Goal: Task Accomplishment & Management: Use online tool/utility

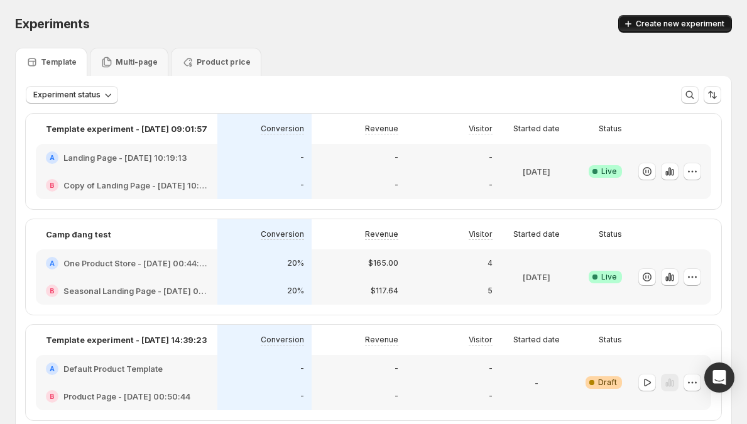
click at [683, 28] on span "Create new experiment" at bounding box center [680, 24] width 89 height 10
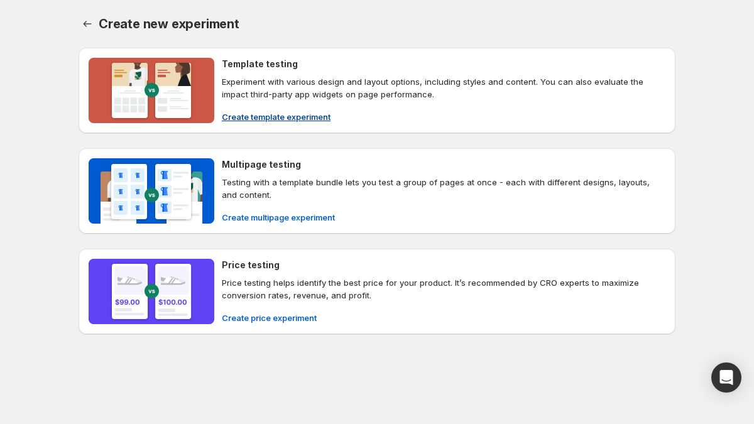
click at [425, 107] on div "Template testing Experiment with various design and layout options, including s…" at bounding box center [443, 90] width 443 height 65
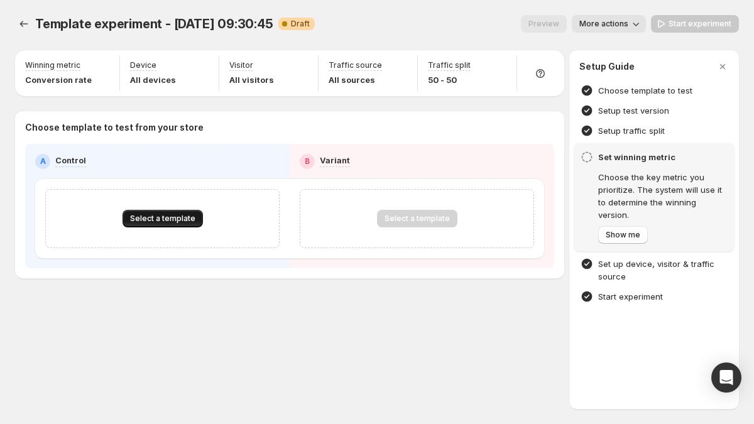
click at [136, 218] on span "Select a template" at bounding box center [162, 219] width 65 height 10
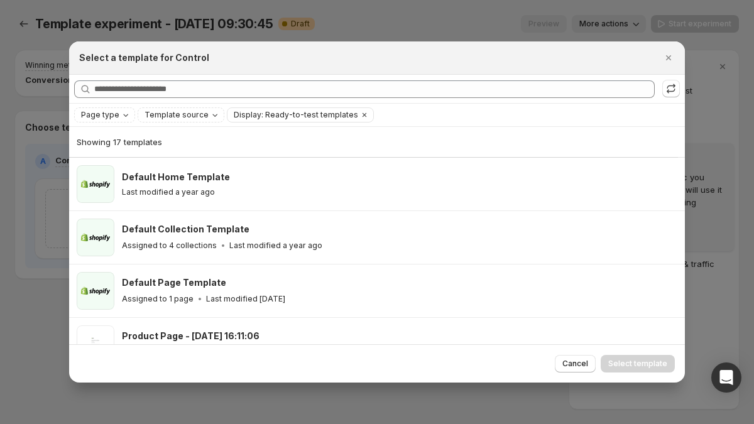
click at [166, 148] on div "Showing 17 templates" at bounding box center [373, 142] width 593 height 13
click at [149, 144] on span "Showing 17 templates" at bounding box center [119, 142] width 85 height 10
click at [175, 149] on div "Showing 17 templates" at bounding box center [373, 142] width 593 height 30
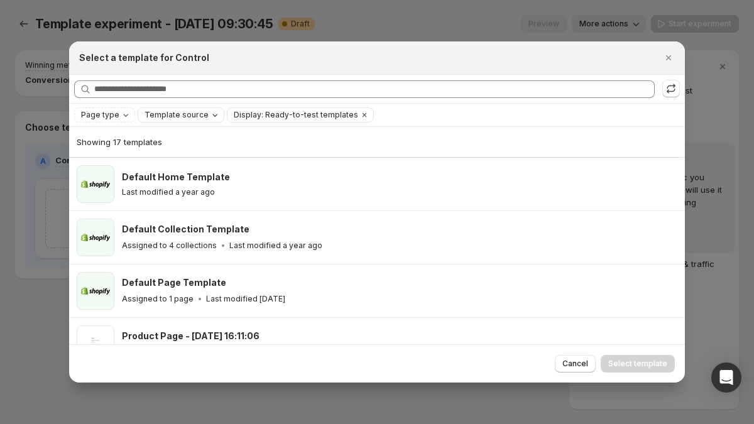
click at [162, 117] on span "Template source" at bounding box center [176, 115] width 64 height 10
click at [110, 118] on span "Page type" at bounding box center [100, 115] width 38 height 10
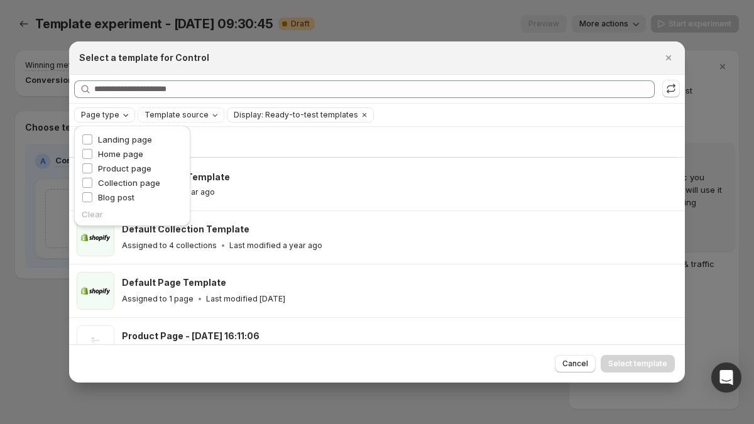
click at [111, 117] on span "Page type" at bounding box center [100, 115] width 38 height 10
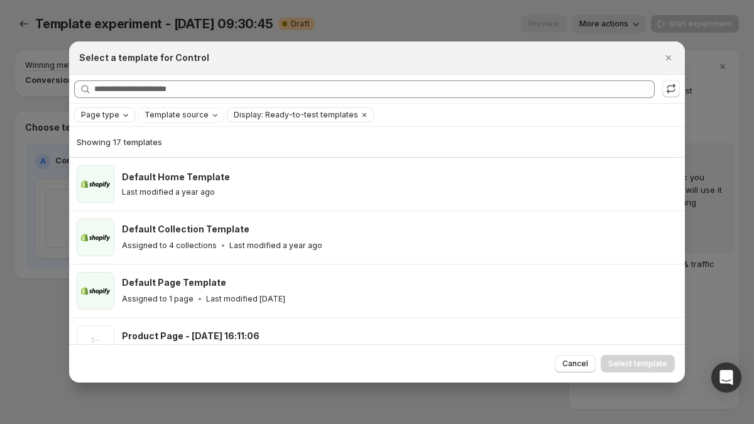
click at [111, 117] on span "Page type" at bounding box center [100, 115] width 38 height 10
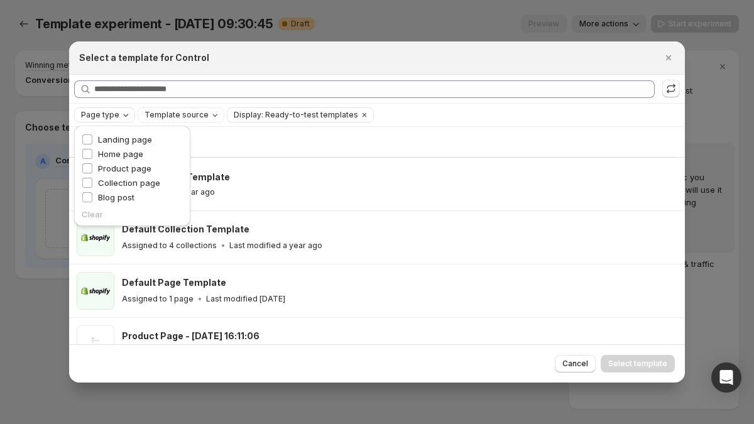
click at [114, 120] on div "Page type" at bounding box center [106, 115] width 52 height 13
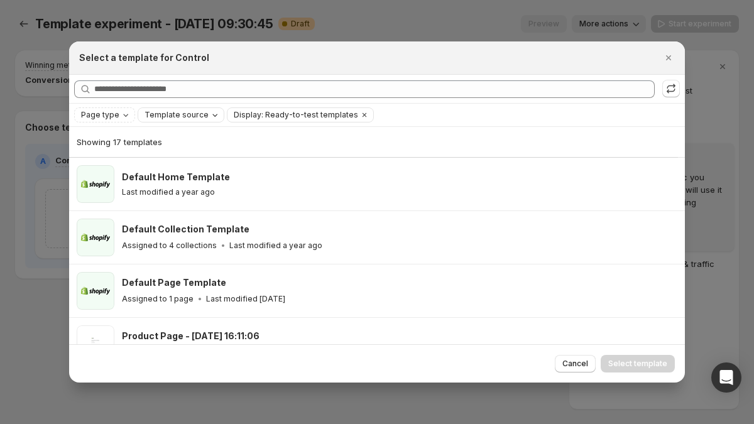
click at [189, 116] on span "Template source" at bounding box center [176, 115] width 64 height 10
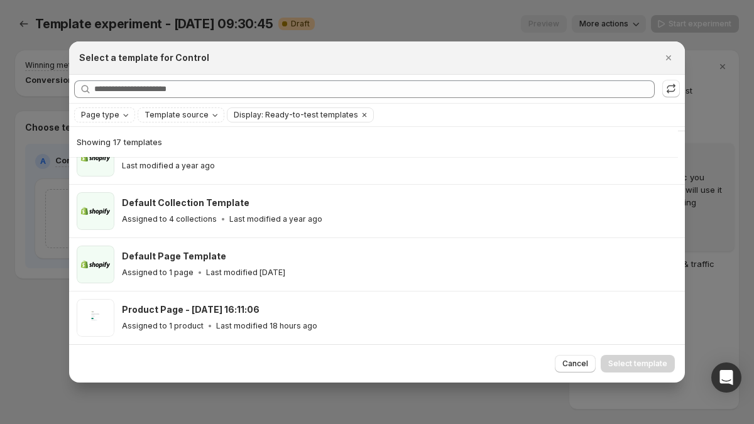
scroll to position [185, 0]
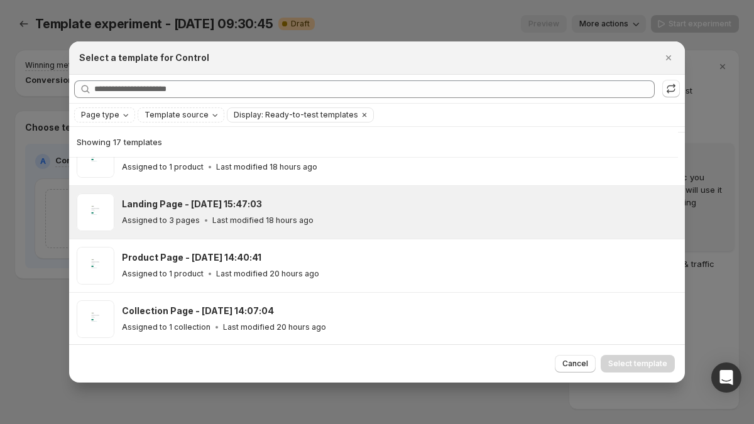
click at [223, 224] on p "Last modified 18 hours ago" at bounding box center [262, 220] width 101 height 10
click at [666, 362] on span "Select template" at bounding box center [637, 364] width 59 height 10
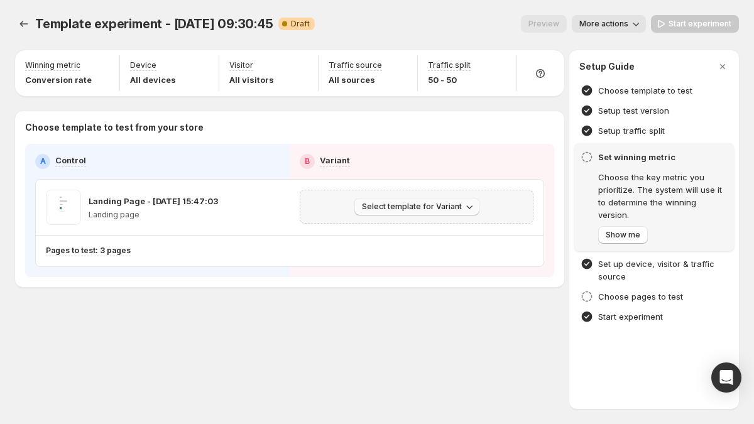
click at [424, 207] on span "Select template for Variant" at bounding box center [412, 207] width 100 height 10
click at [376, 232] on span "Select an existing template" at bounding box center [407, 233] width 106 height 10
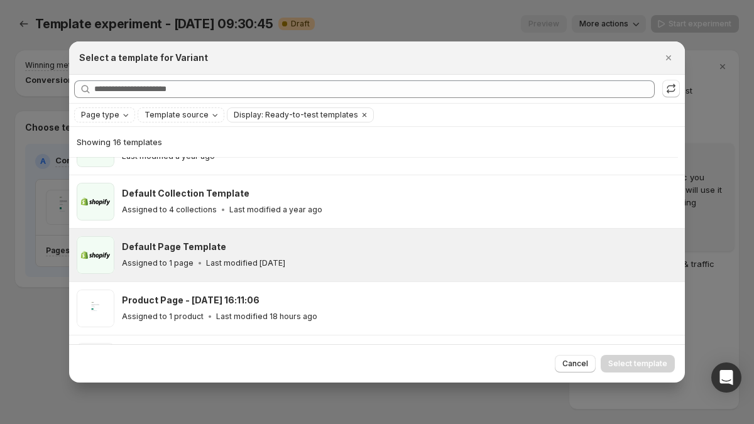
scroll to position [50, 0]
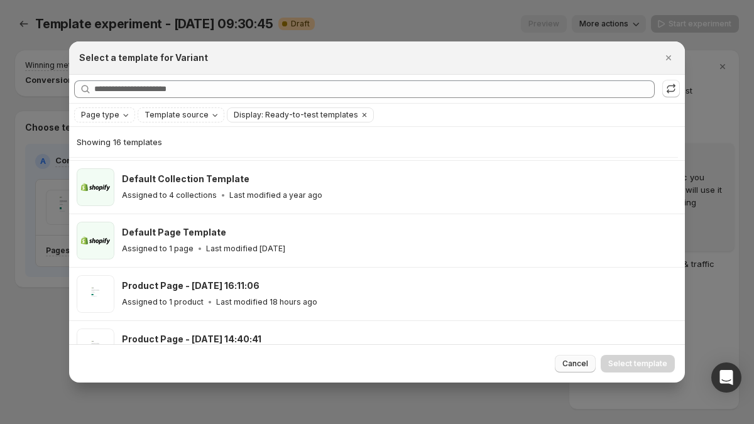
click at [592, 369] on button "Cancel" at bounding box center [575, 364] width 41 height 18
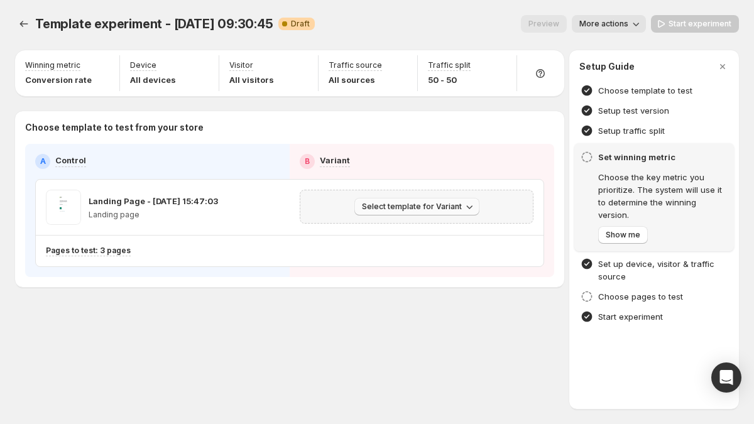
click at [430, 208] on span "Select template for Variant" at bounding box center [412, 207] width 100 height 10
click at [306, 337] on div "Template experiment - [DATE] 09:30:45. This page is ready Template experiment -…" at bounding box center [377, 177] width 754 height 355
click at [285, 212] on div "Landing Page - [DATE] 15:47:03 Landing page" at bounding box center [163, 207] width 254 height 55
click at [399, 208] on span "Select template for Variant" at bounding box center [412, 207] width 100 height 10
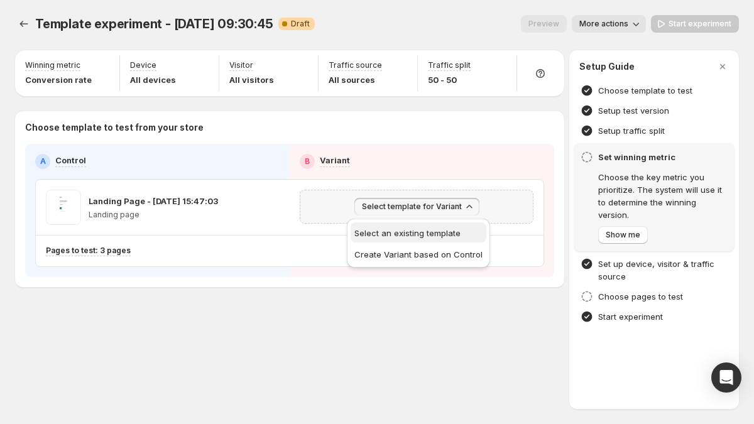
click at [398, 241] on button "Select an existing template" at bounding box center [418, 232] width 136 height 20
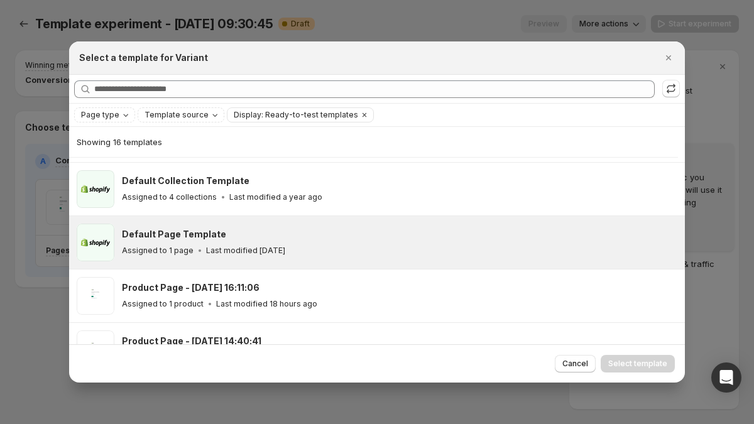
scroll to position [84, 0]
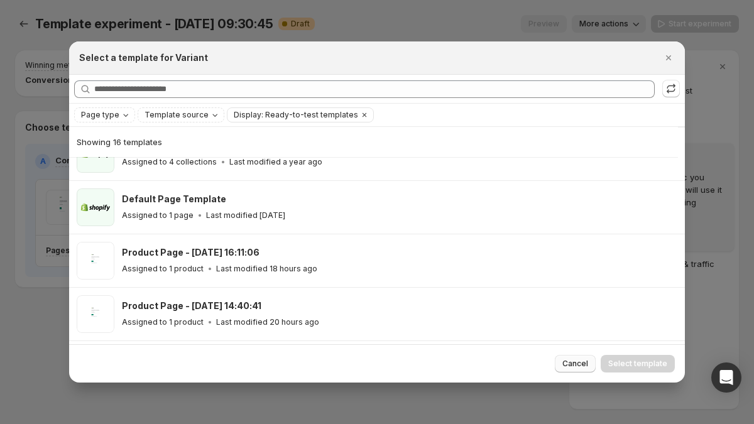
click at [572, 368] on span "Cancel" at bounding box center [575, 364] width 26 height 10
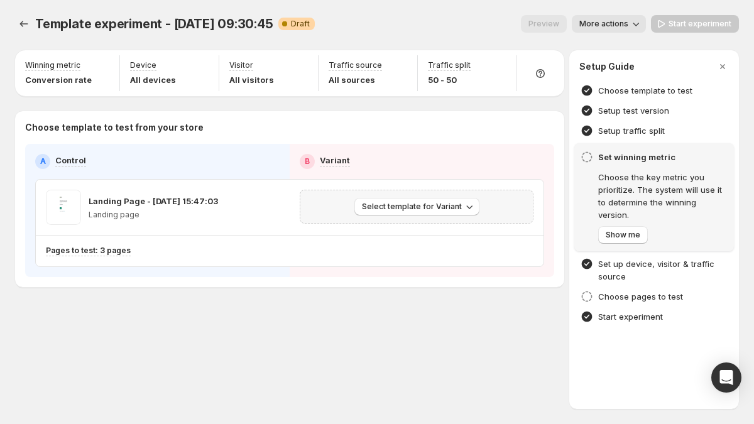
click at [448, 216] on div "Select template for Variant" at bounding box center [417, 207] width 234 height 34
click at [449, 212] on button "Select template for Variant" at bounding box center [416, 207] width 125 height 18
click at [426, 237] on span "Select an existing template" at bounding box center [418, 233] width 128 height 13
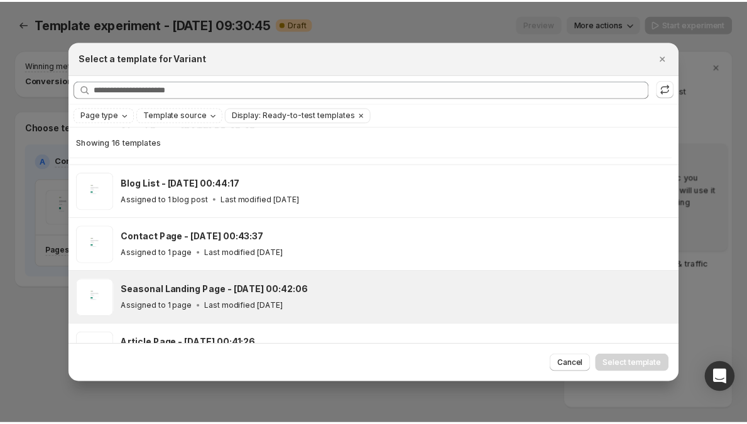
scroll to position [401, 0]
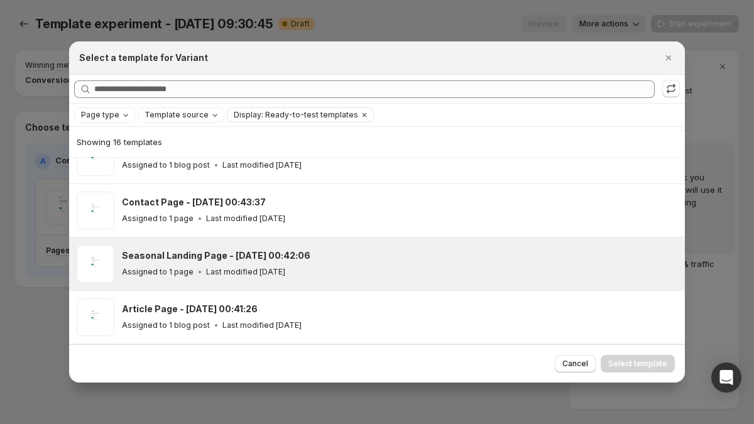
click at [313, 266] on div "Assigned to 1 page Last modified [DATE]" at bounding box center [397, 272] width 551 height 13
click at [625, 365] on span "Select template" at bounding box center [637, 364] width 59 height 10
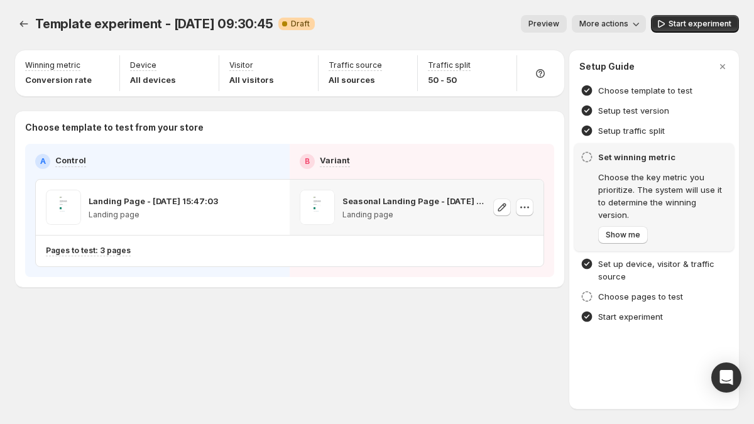
click at [699, 33] on div "Template experiment - [DATE] 09:30:45. This page is ready Template experiment -…" at bounding box center [376, 24] width 723 height 48
click at [700, 30] on button "Start experiment" at bounding box center [695, 24] width 88 height 18
click at [592, 30] on button "More actions" at bounding box center [603, 24] width 74 height 18
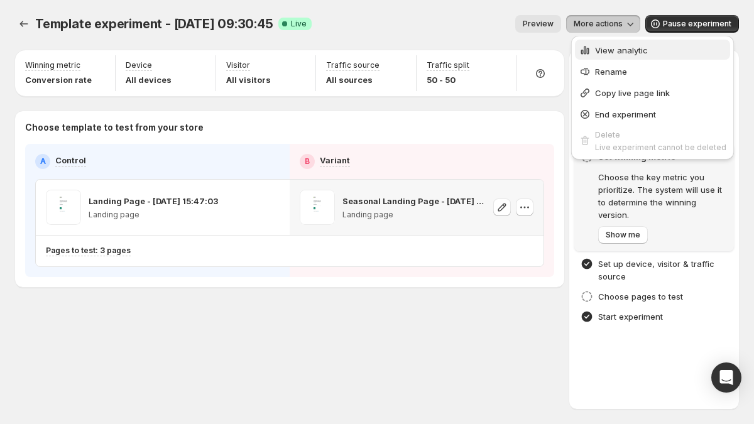
click at [592, 48] on div "View analytic" at bounding box center [652, 50] width 148 height 13
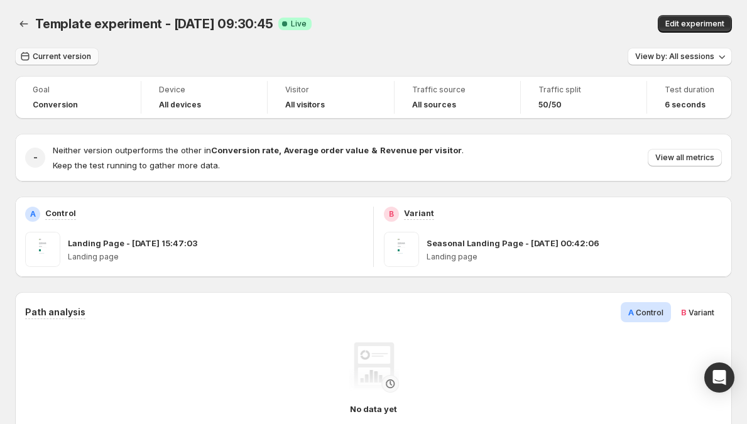
click at [72, 57] on span "Current version" at bounding box center [62, 56] width 58 height 10
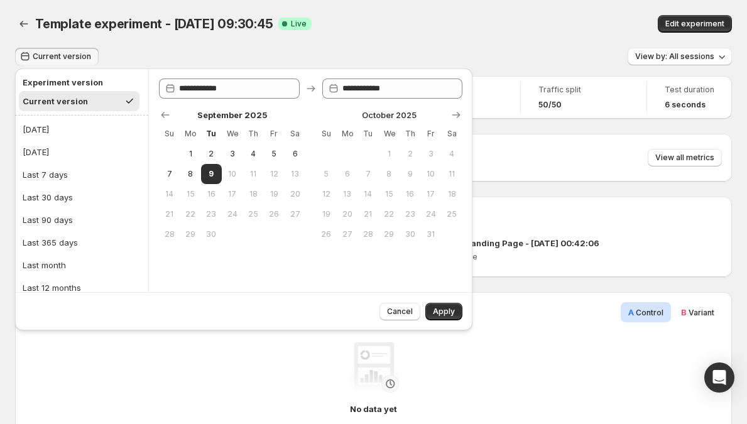
click at [73, 57] on span "Current version" at bounding box center [62, 56] width 58 height 10
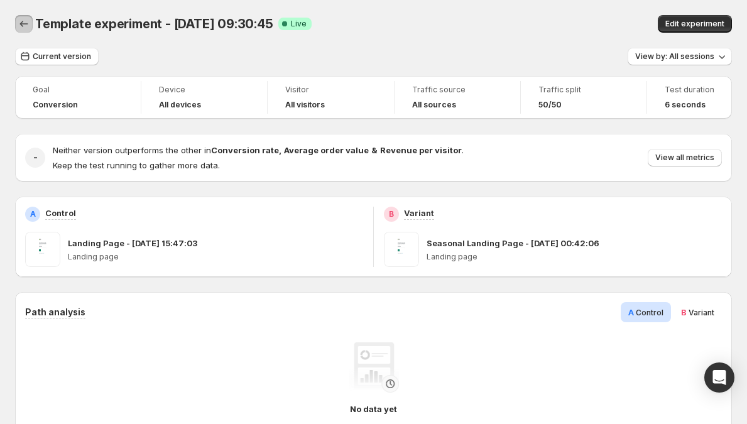
click at [28, 24] on icon "Back" at bounding box center [24, 24] width 13 height 13
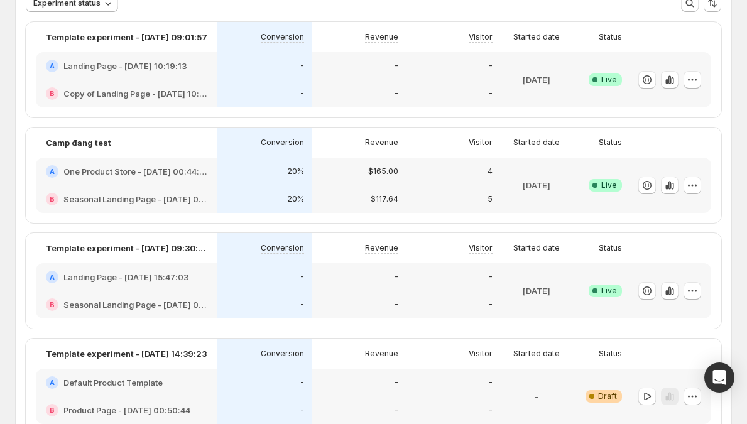
scroll to position [91, 0]
click at [345, 168] on div "$165.00" at bounding box center [358, 172] width 79 height 13
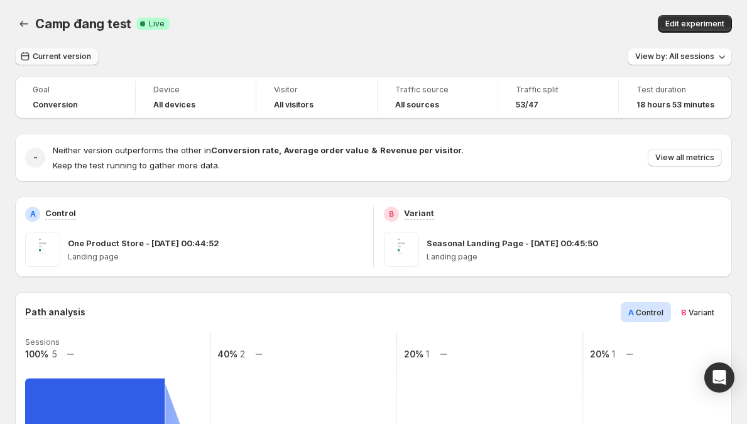
click at [55, 56] on span "Current version" at bounding box center [62, 56] width 58 height 10
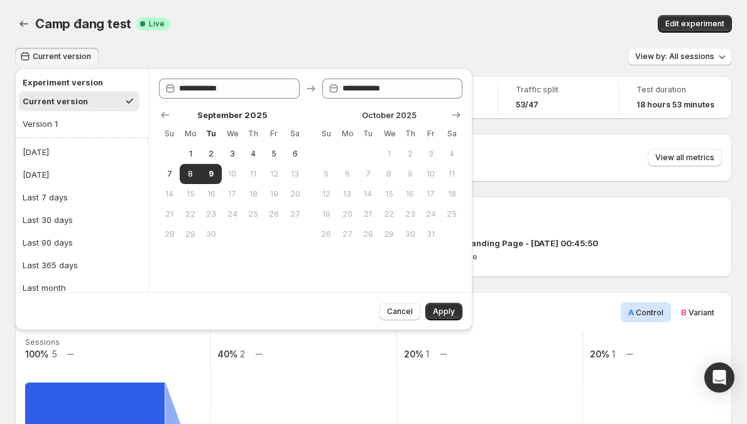
click at [55, 57] on span "Current version" at bounding box center [62, 56] width 58 height 10
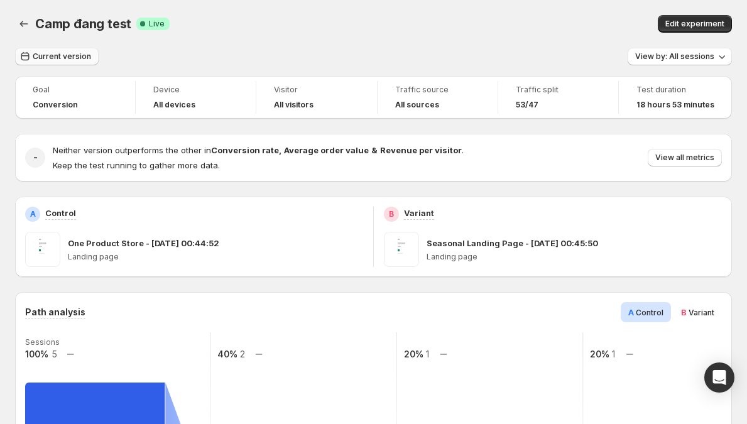
click at [80, 57] on span "Current version" at bounding box center [62, 56] width 58 height 10
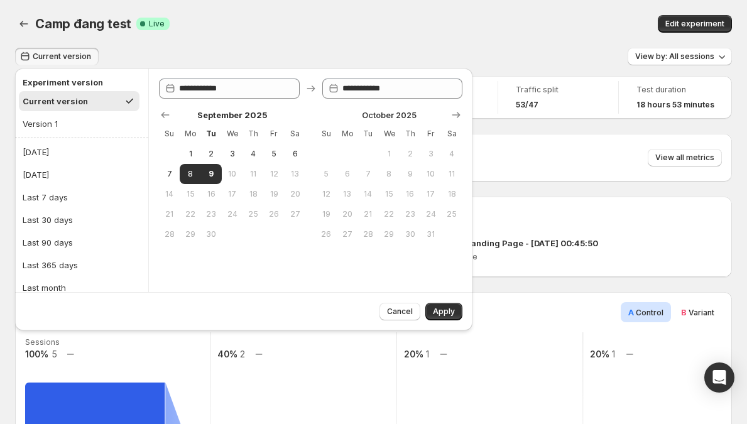
click at [77, 56] on span "Current version" at bounding box center [62, 56] width 58 height 10
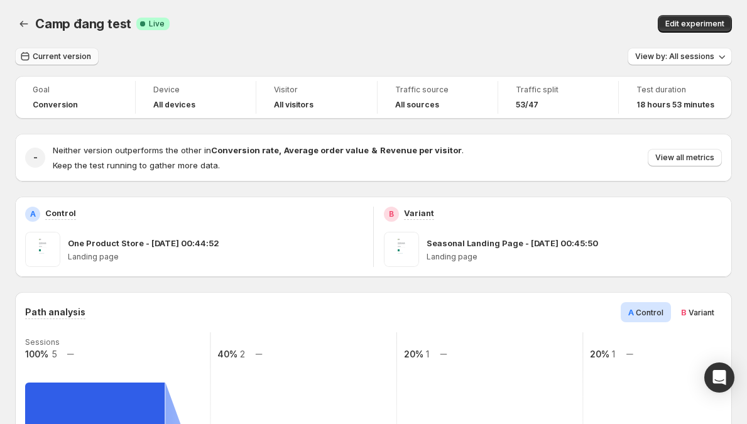
click at [59, 59] on span "Current version" at bounding box center [62, 56] width 58 height 10
